Goal: Check status: Check status

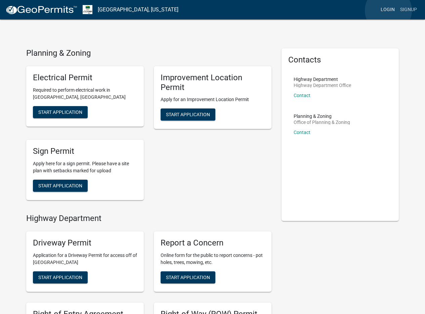
click at [388, 10] on link "Login" at bounding box center [387, 9] width 19 height 13
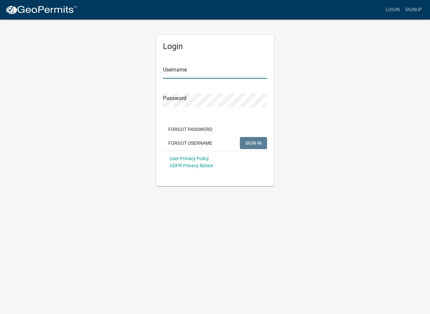
click at [195, 69] on input "Username" at bounding box center [215, 72] width 104 height 14
type input "[EMAIL_ADDRESS][DOMAIN_NAME]"
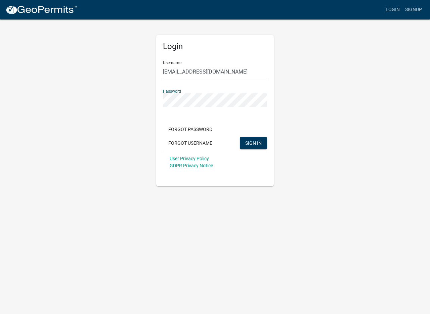
click at [240, 137] on button "SIGN IN" at bounding box center [253, 143] width 27 height 12
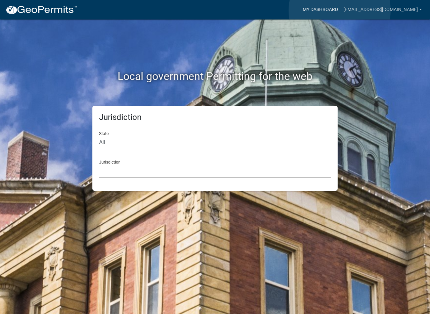
click at [339, 10] on link "My Dashboard" at bounding box center [320, 9] width 41 height 13
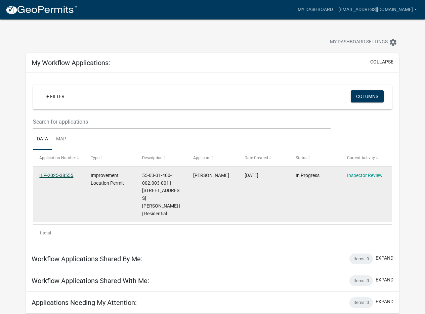
click at [60, 175] on link "ILP-2025-38555" at bounding box center [56, 175] width 34 height 5
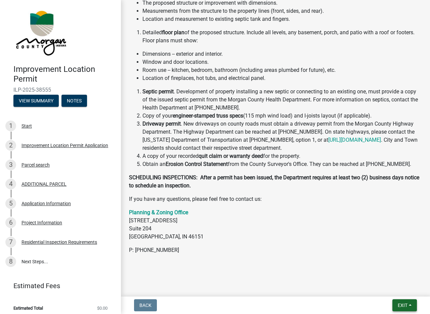
click at [408, 304] on button "Exit" at bounding box center [404, 305] width 25 height 12
click at [314, 270] on div "Submitted Thank you for submitting your information. You may view the submitted…" at bounding box center [275, 51] width 303 height 445
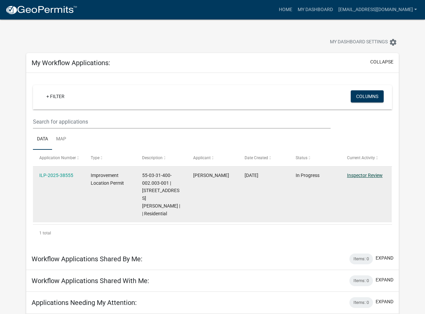
click at [353, 175] on link "Inspector Review" at bounding box center [365, 175] width 36 height 5
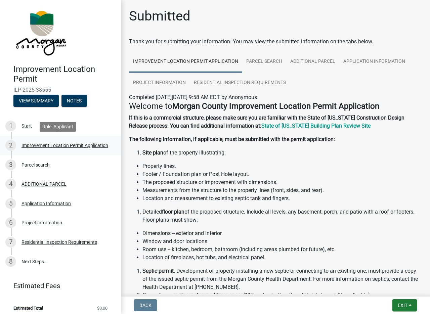
click at [31, 146] on div "Improvement Location Permit Application" at bounding box center [64, 145] width 87 height 5
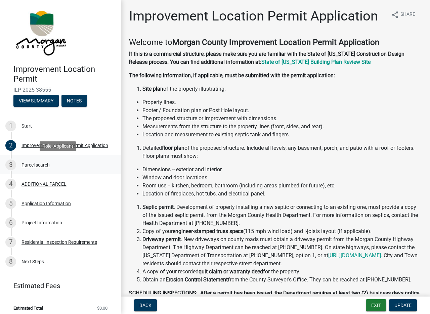
click at [33, 165] on div "Parcel search" at bounding box center [35, 164] width 28 height 5
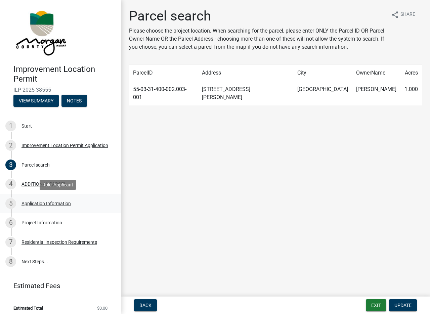
click at [33, 204] on div "Application Information" at bounding box center [45, 203] width 49 height 5
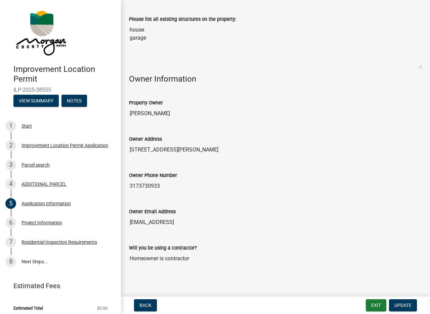
scroll to position [238, 0]
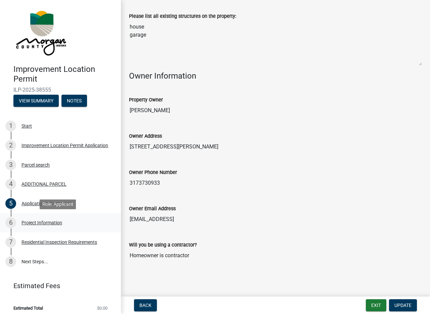
click at [36, 222] on div "Project Information" at bounding box center [41, 222] width 41 height 5
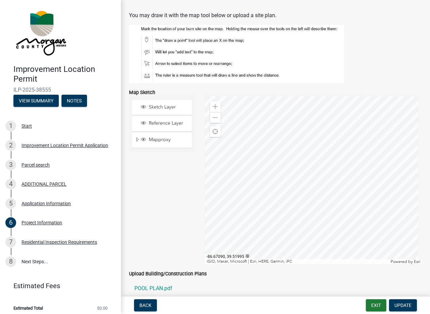
scroll to position [1141, 0]
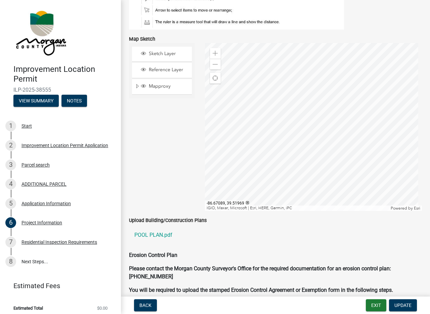
click at [240, 121] on div at bounding box center [313, 127] width 217 height 168
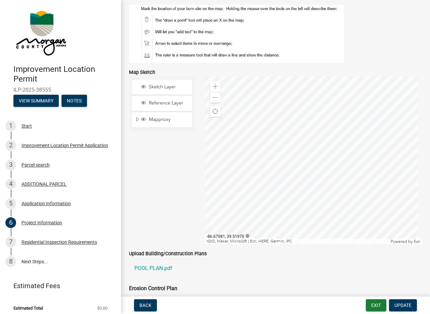
scroll to position [1108, 0]
click at [234, 118] on div at bounding box center [313, 160] width 217 height 168
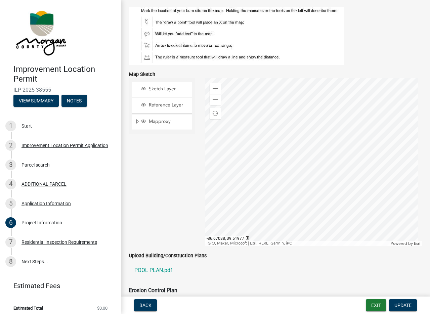
click at [240, 138] on div at bounding box center [313, 162] width 217 height 168
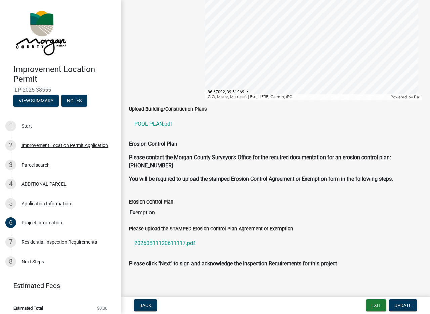
scroll to position [1258, 0]
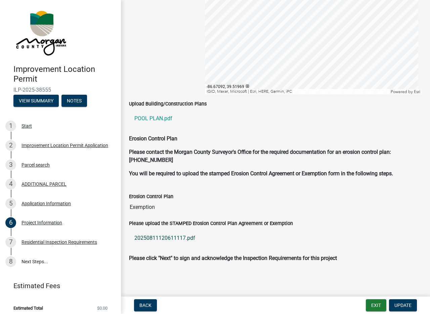
click at [174, 237] on link "20250811120611117.pdf" at bounding box center [275, 238] width 293 height 16
click at [57, 241] on div "Residential Inspection Requirements" at bounding box center [59, 242] width 76 height 5
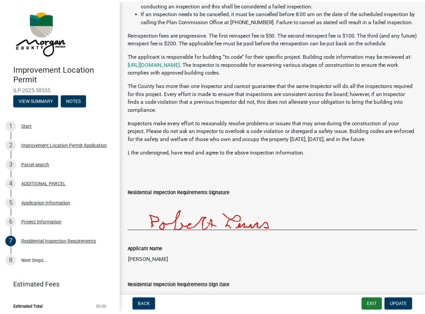
scroll to position [128, 0]
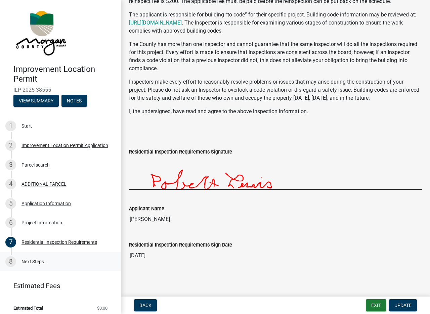
click at [33, 259] on link "8 Next Steps..." at bounding box center [60, 261] width 121 height 19
click at [34, 260] on link "8 Next Steps..." at bounding box center [60, 261] width 121 height 19
click at [371, 303] on button "Exit" at bounding box center [376, 305] width 20 height 12
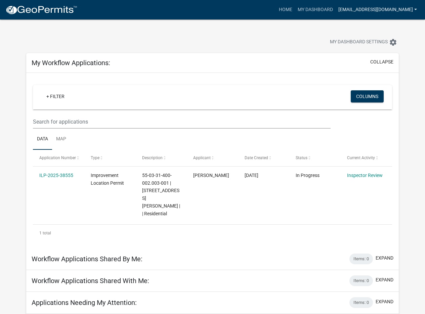
click at [396, 10] on link "[EMAIL_ADDRESS][DOMAIN_NAME]" at bounding box center [377, 9] width 84 height 13
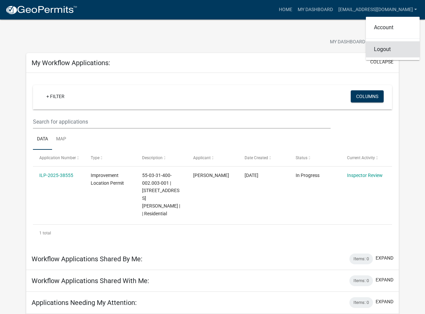
click at [380, 49] on link "Logout" at bounding box center [393, 49] width 54 height 16
